Goal: Find specific page/section: Find specific page/section

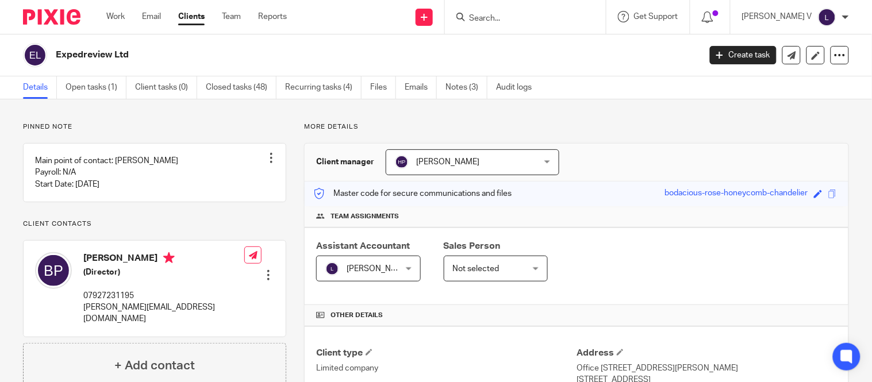
scroll to position [217, 0]
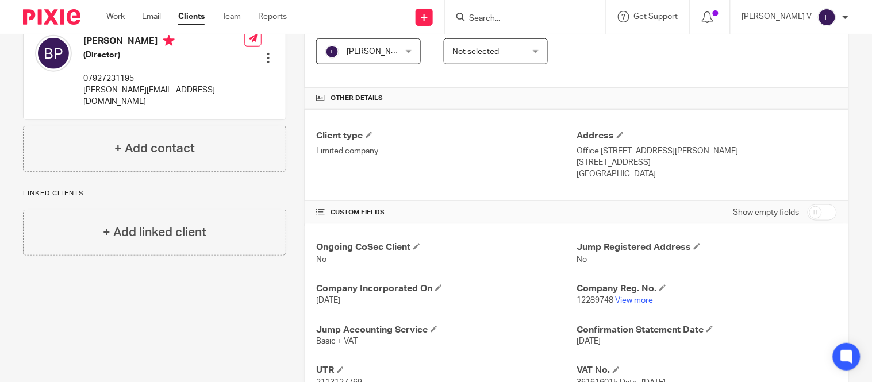
click at [508, 17] on input "Search" at bounding box center [519, 19] width 103 height 10
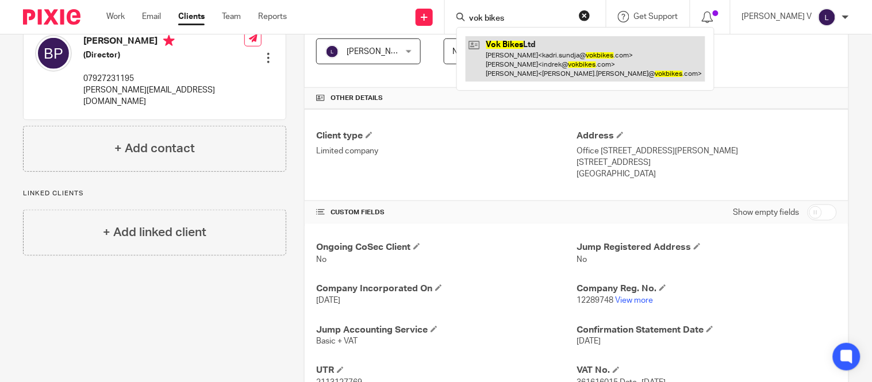
type input "vok bikes"
click at [546, 52] on link at bounding box center [585, 58] width 240 height 45
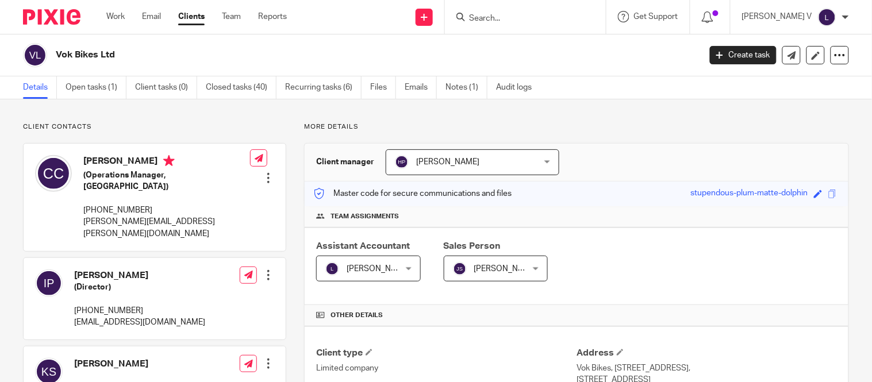
scroll to position [230, 0]
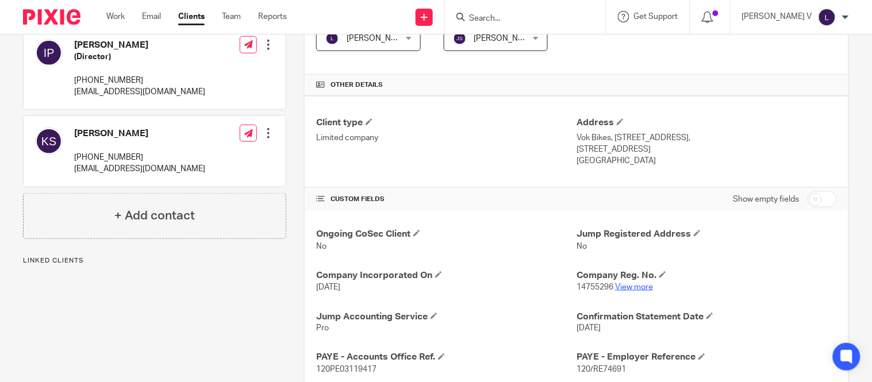
click at [638, 288] on link "View more" at bounding box center [634, 287] width 38 height 8
